Goal: Task Accomplishment & Management: Use online tool/utility

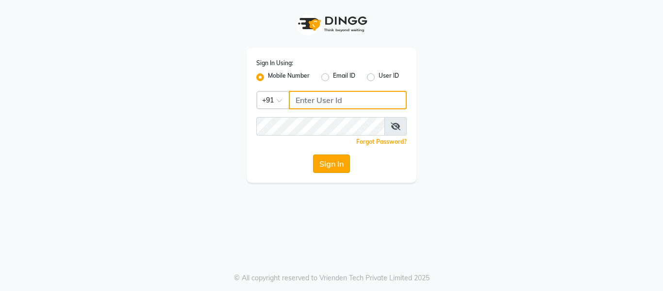
type input "9884040030"
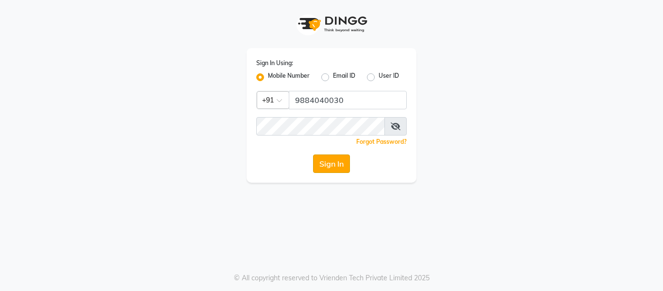
click at [322, 166] on button "Sign In" at bounding box center [331, 163] width 37 height 18
